Goal: Task Accomplishment & Management: Complete application form

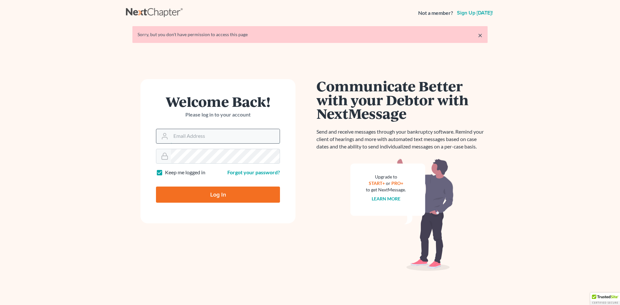
click at [203, 135] on input "Email Address" at bounding box center [225, 136] width 109 height 14
click at [219, 137] on input "Email Address" at bounding box center [225, 136] width 109 height 14
type input "shamira@haiglerlegal.com"
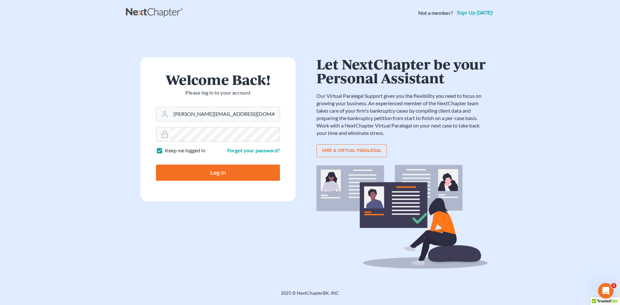
click at [222, 174] on input "Log In" at bounding box center [218, 173] width 124 height 16
type input "Thinking..."
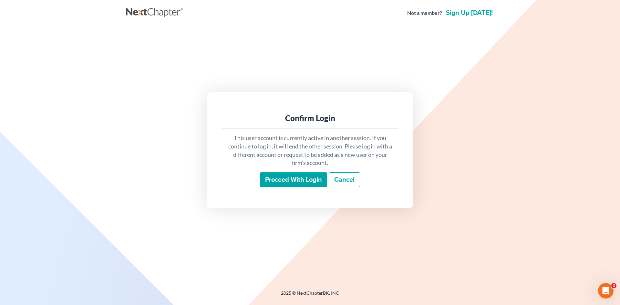
click at [290, 180] on input "Proceed with login" at bounding box center [293, 179] width 67 height 15
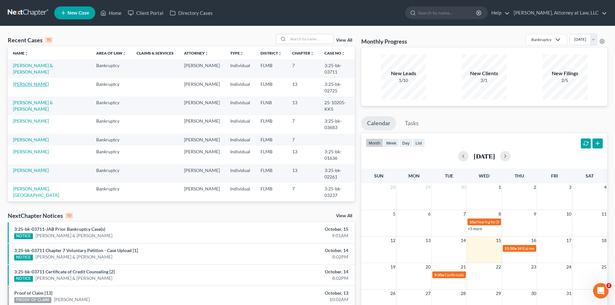
click at [42, 84] on link "[PERSON_NAME]" at bounding box center [31, 83] width 36 height 5
select select "6"
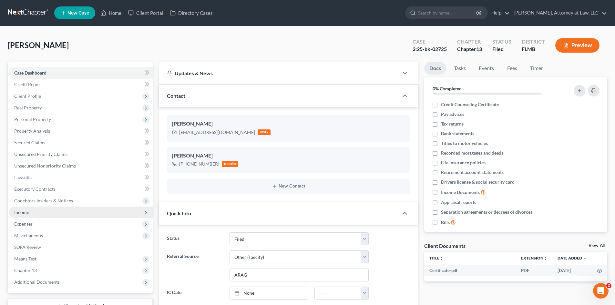
click at [26, 212] on span "Income" at bounding box center [21, 211] width 15 height 5
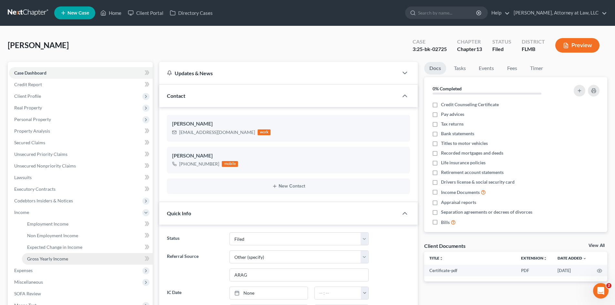
click at [64, 260] on span "Gross Yearly Income" at bounding box center [47, 258] width 41 height 5
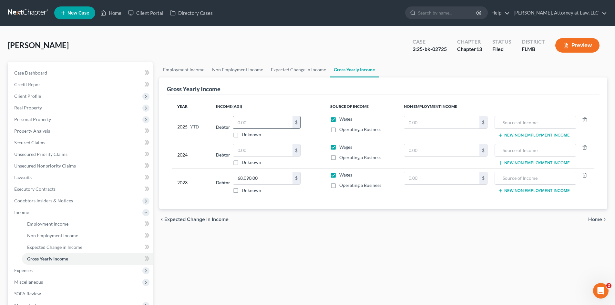
click at [251, 125] on input "text" at bounding box center [262, 122] width 59 height 12
type input "37,192.71"
click at [592, 221] on span "Home" at bounding box center [595, 219] width 14 height 5
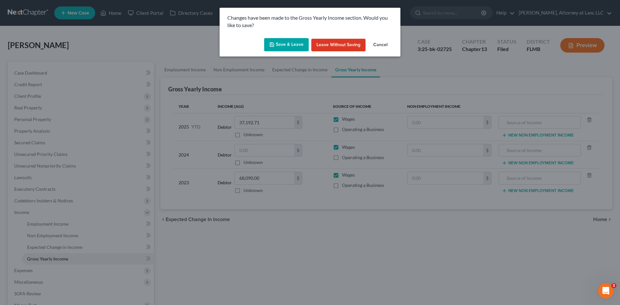
click at [283, 42] on button "Save & Leave" at bounding box center [286, 45] width 45 height 14
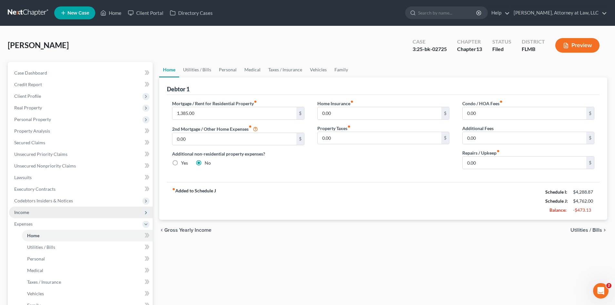
drag, startPoint x: 29, startPoint y: 213, endPoint x: 39, endPoint y: 213, distance: 9.7
click at [29, 213] on span "Income" at bounding box center [81, 213] width 144 height 12
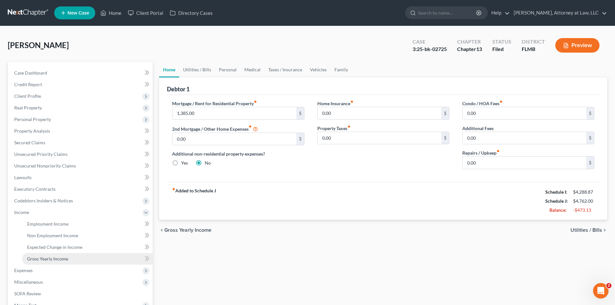
click at [50, 258] on span "Gross Yearly Income" at bounding box center [47, 258] width 41 height 5
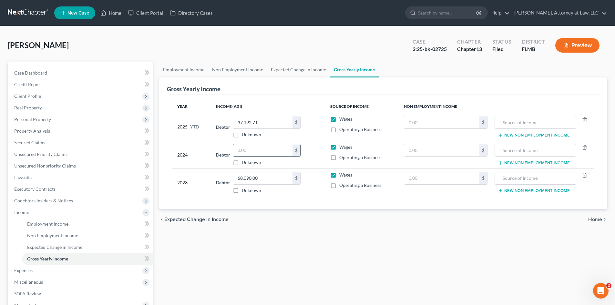
click at [266, 151] on input "text" at bounding box center [262, 150] width 59 height 12
click at [268, 150] on input "72,121" at bounding box center [262, 150] width 59 height 12
type input "72,121.00"
click at [588, 217] on span "Home" at bounding box center [595, 219] width 14 height 5
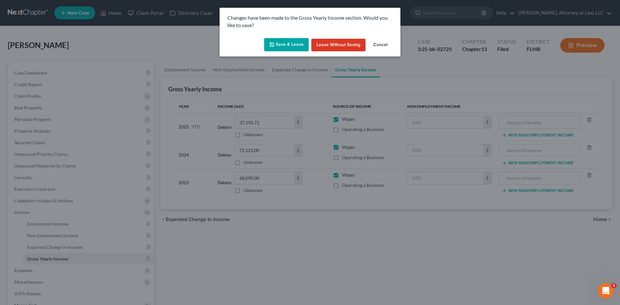
click at [278, 42] on button "Save & Leave" at bounding box center [286, 45] width 45 height 14
